Goal: Information Seeking & Learning: Learn about a topic

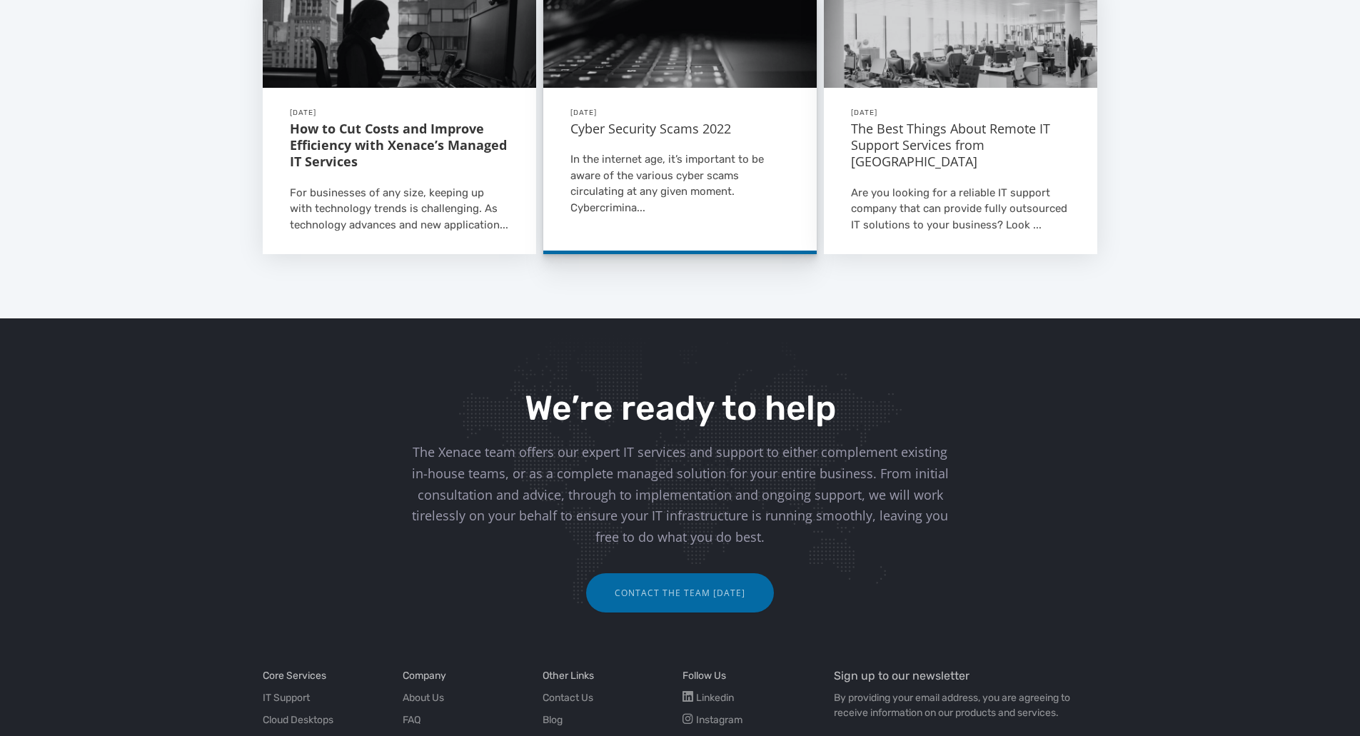
scroll to position [1734, 0]
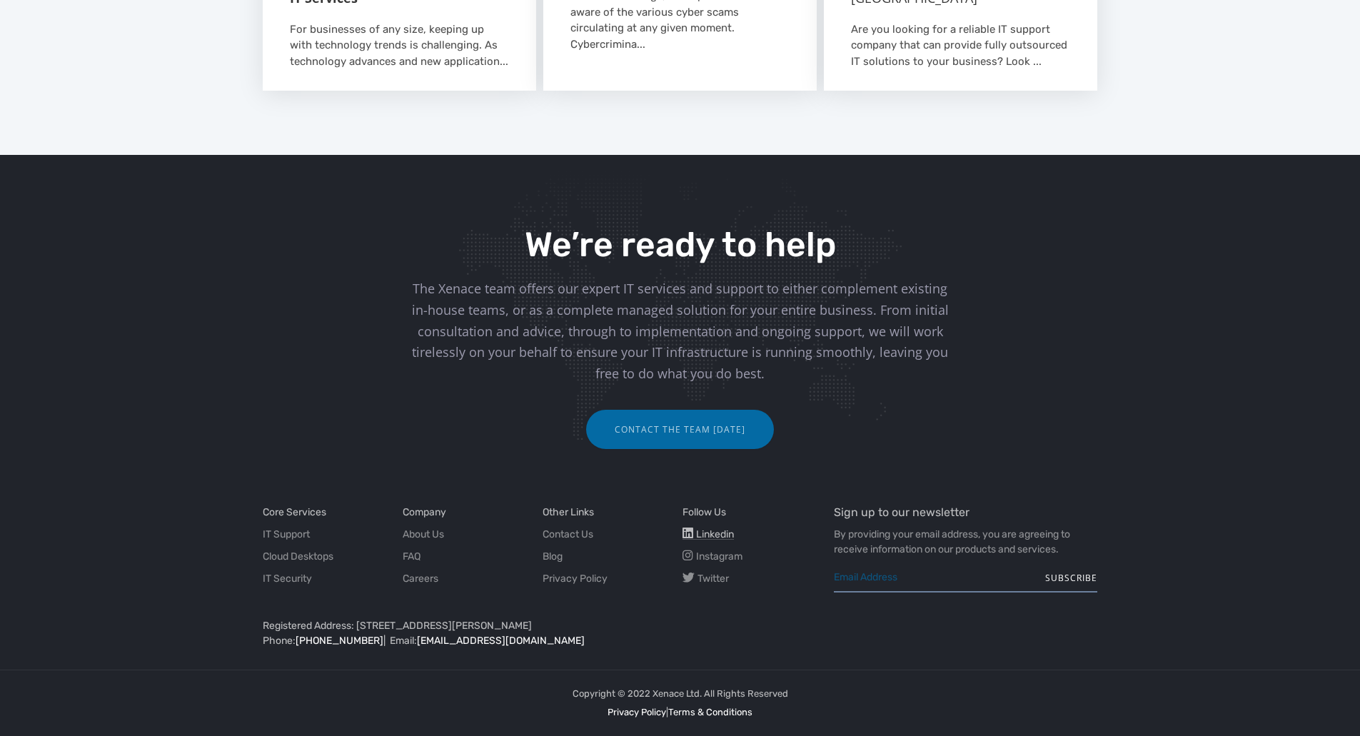
click at [714, 535] on span "Linkedin" at bounding box center [715, 534] width 38 height 12
click at [407, 534] on link "About Us" at bounding box center [423, 534] width 41 height 15
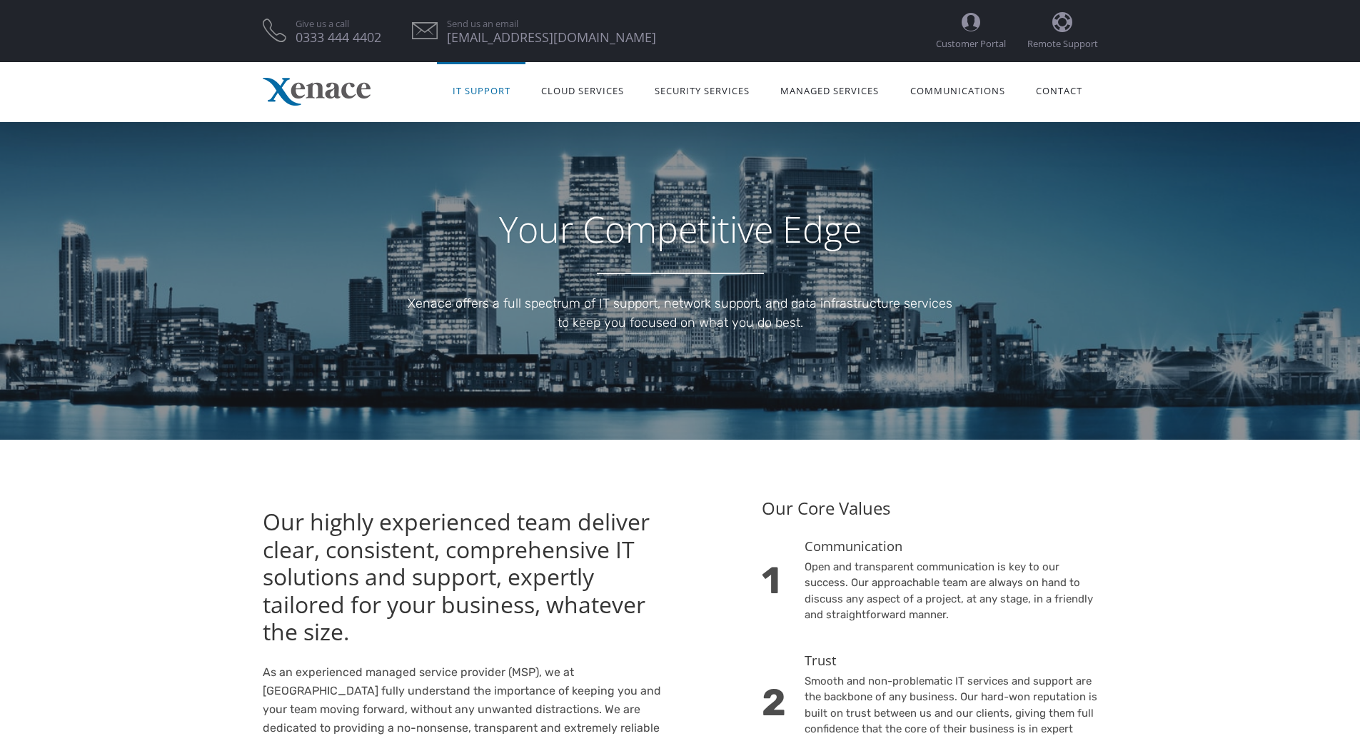
click at [484, 89] on link "IT Support" at bounding box center [481, 89] width 89 height 45
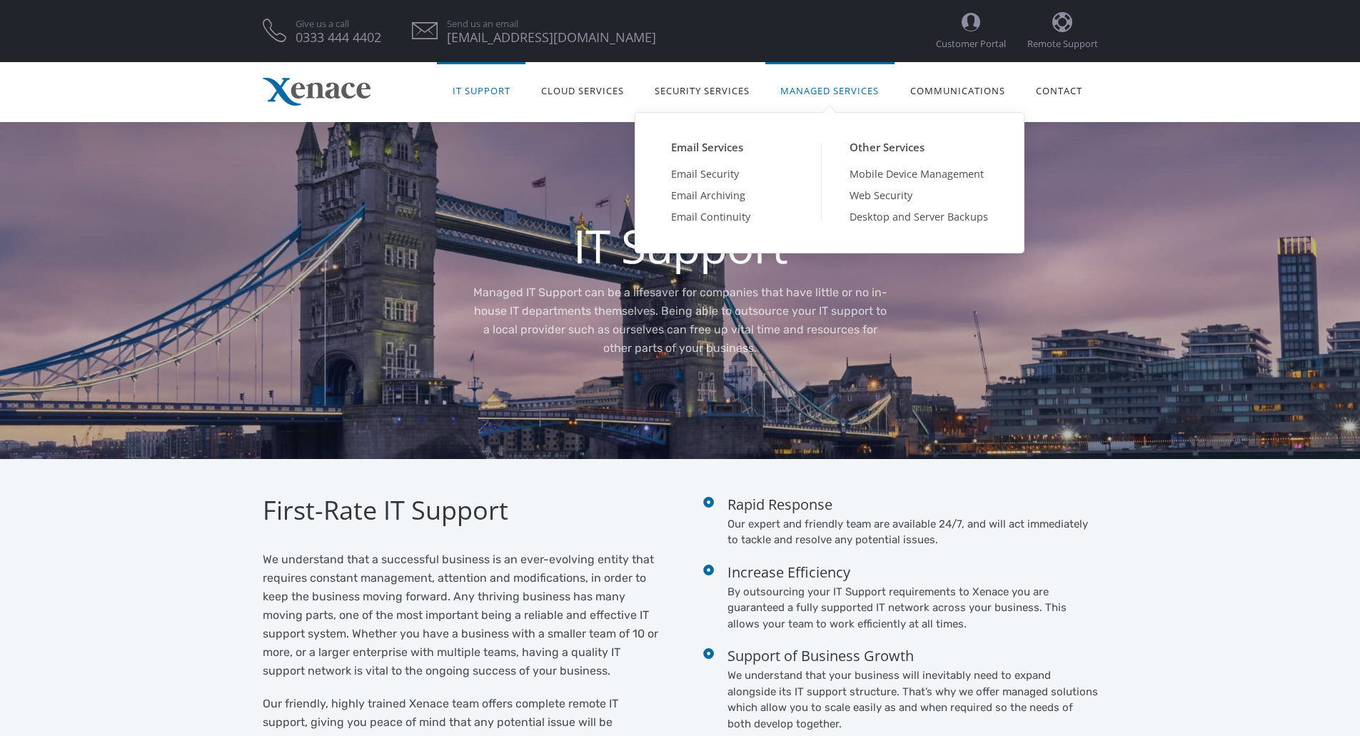
click at [830, 100] on link "Managed Services" at bounding box center [829, 89] width 129 height 45
click at [835, 91] on link "Managed Services" at bounding box center [829, 89] width 129 height 45
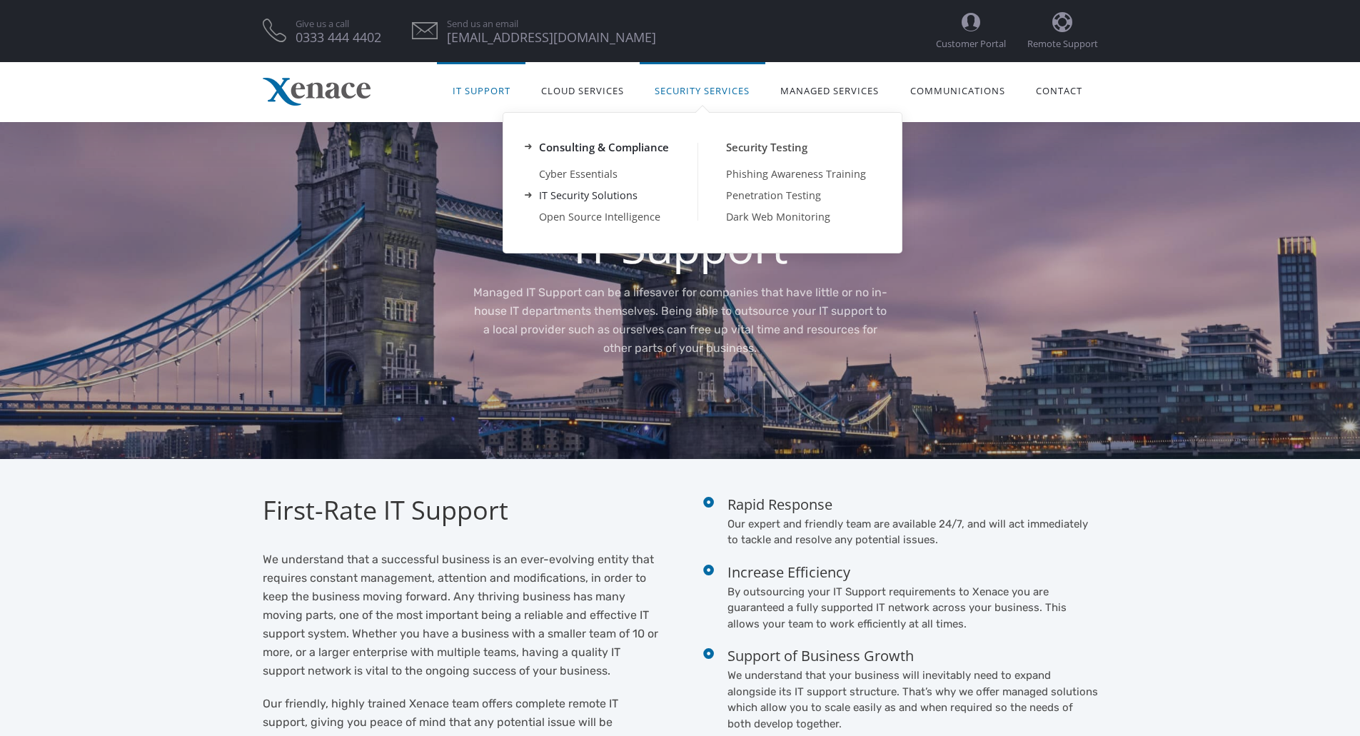
click at [589, 195] on link "IT Security Solutions" at bounding box center [604, 195] width 187 height 21
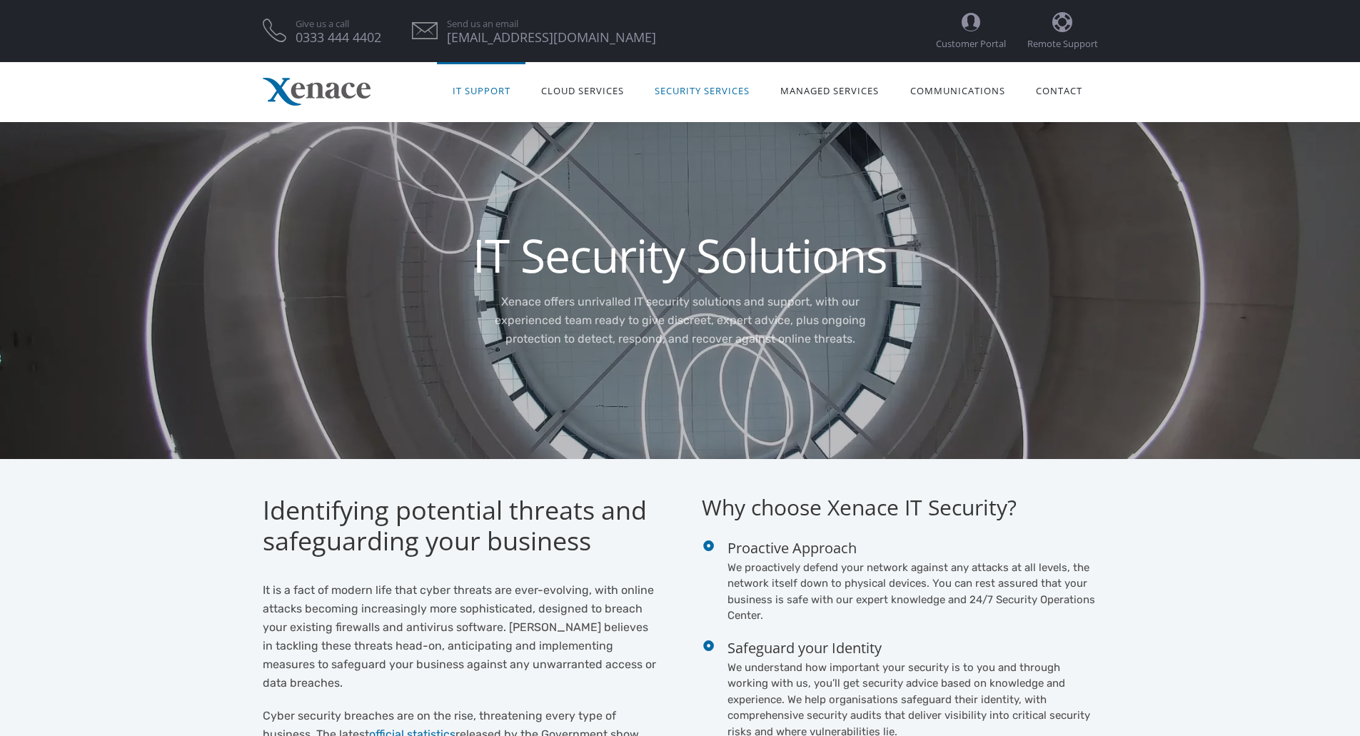
click at [494, 90] on link "IT Support" at bounding box center [481, 89] width 89 height 45
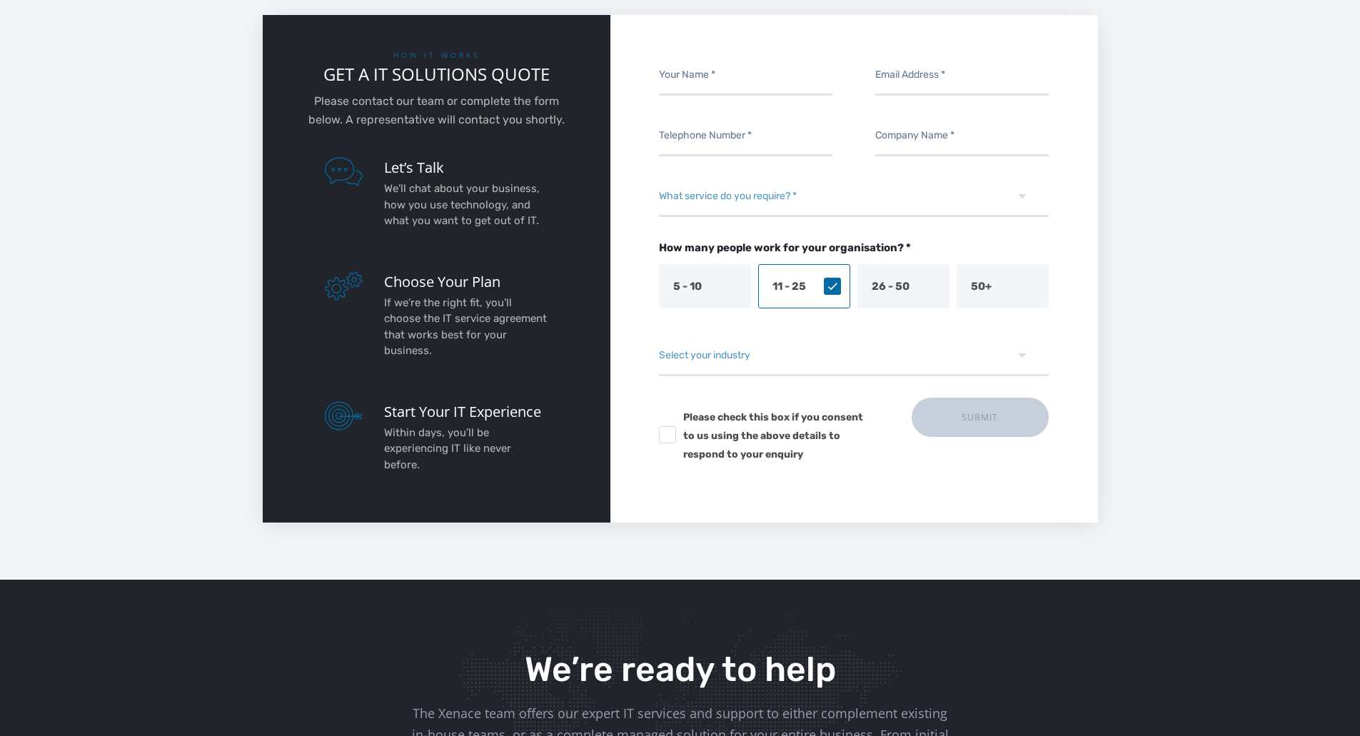
scroll to position [1899, 0]
